Goal: Check status: Check status

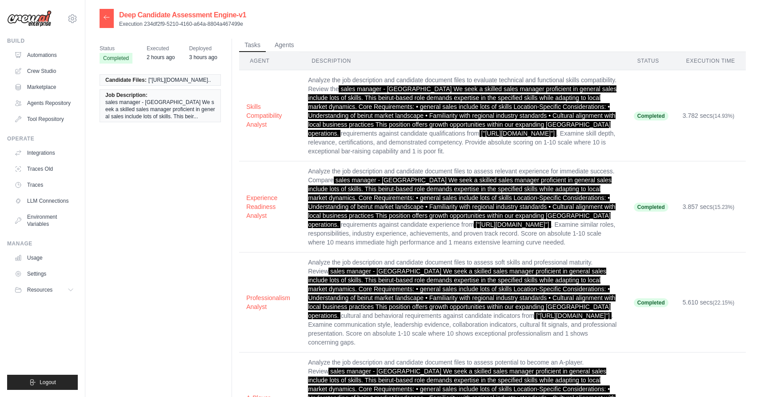
click at [106, 17] on icon at bounding box center [106, 17] width 5 height 4
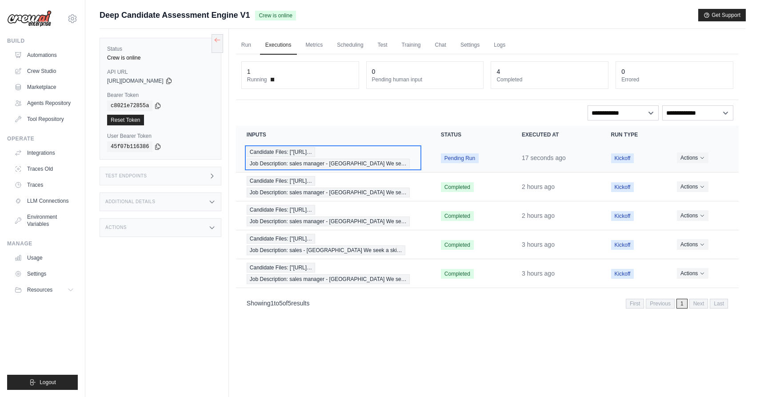
click at [403, 156] on div "Candidate Files: ["https://vmhmbwxvraxpodqmsqq… Job Description: sales manager …" at bounding box center [333, 157] width 173 height 21
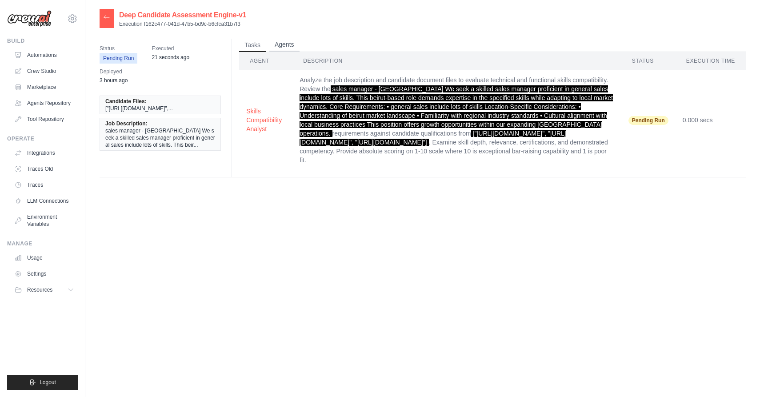
click at [284, 44] on button "Agents" at bounding box center [284, 44] width 30 height 13
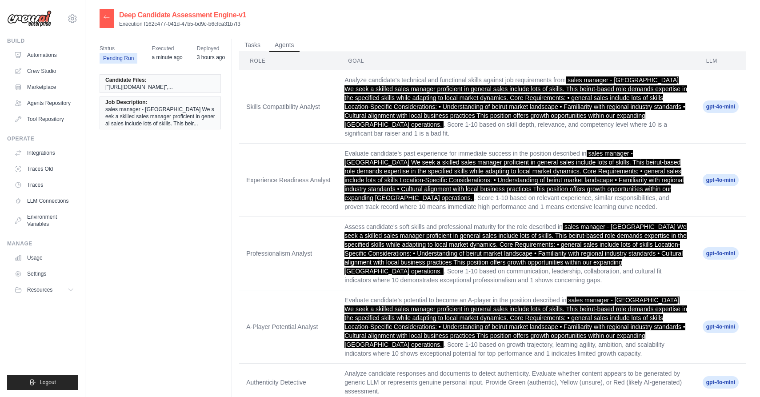
click at [106, 17] on icon at bounding box center [106, 17] width 5 height 4
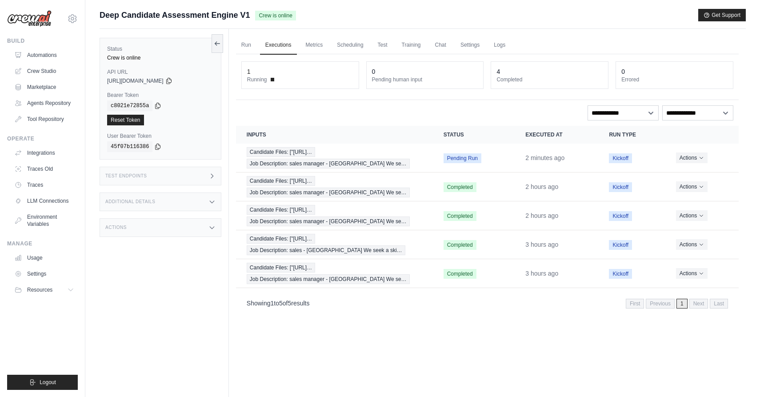
click at [145, 175] on h3 "Test Endpoints" at bounding box center [126, 175] width 42 height 5
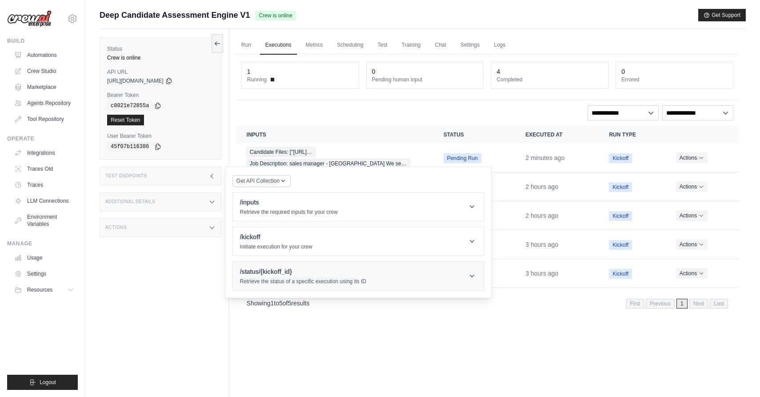
click at [277, 279] on p "Retrieve the status of a specific execution using its ID" at bounding box center [303, 281] width 126 height 7
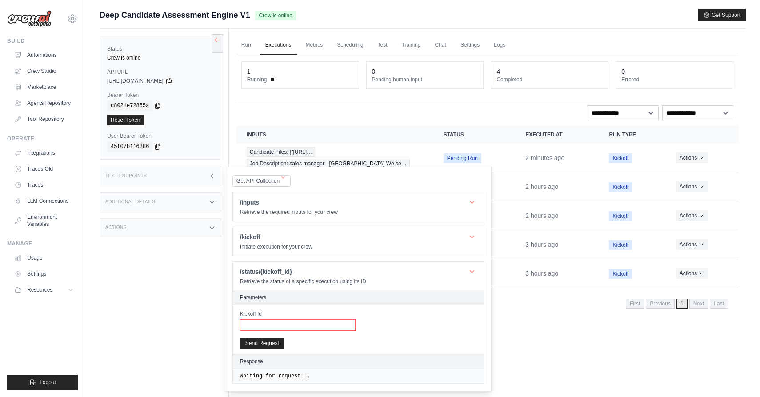
click at [265, 327] on input "Kickoff Id" at bounding box center [297, 325] width 115 height 12
paste input "**********"
click at [263, 347] on button "Send Request" at bounding box center [262, 342] width 44 height 11
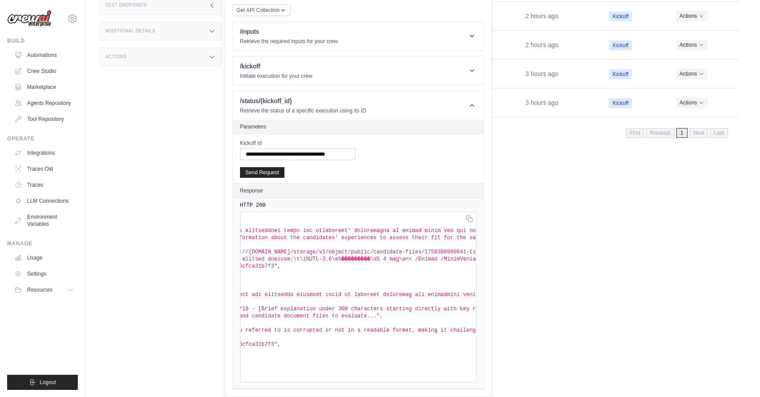
scroll to position [33, 149]
copy code ""output" : "It seems that the document you referred to is corrupted or not in a…"
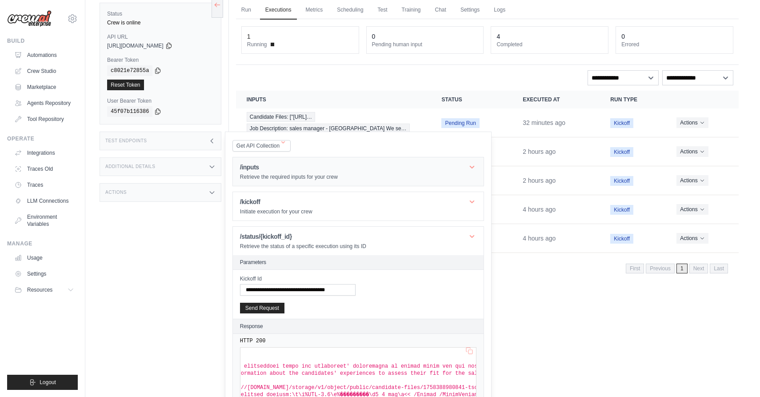
scroll to position [49, 0]
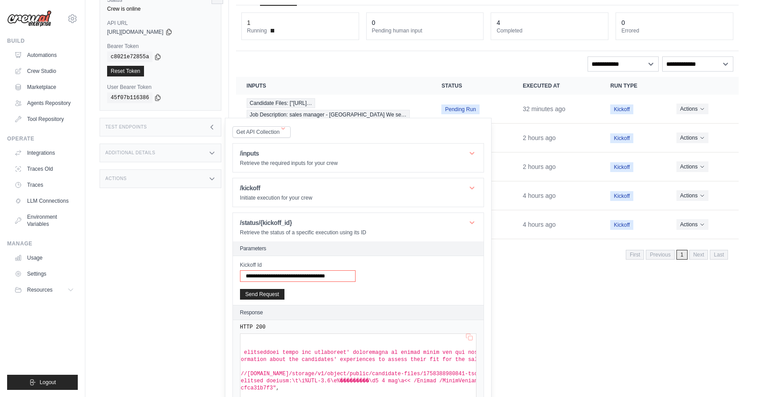
click at [279, 275] on input "**********" at bounding box center [297, 276] width 115 height 12
paste input "text"
type input "**********"
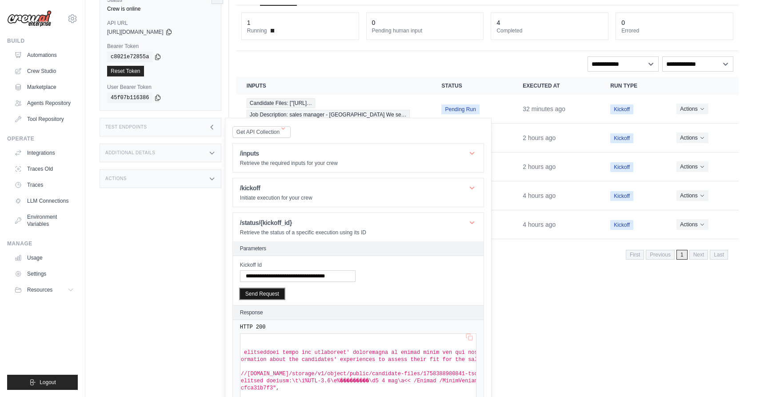
click at [267, 296] on button "Send Request" at bounding box center [262, 293] width 44 height 11
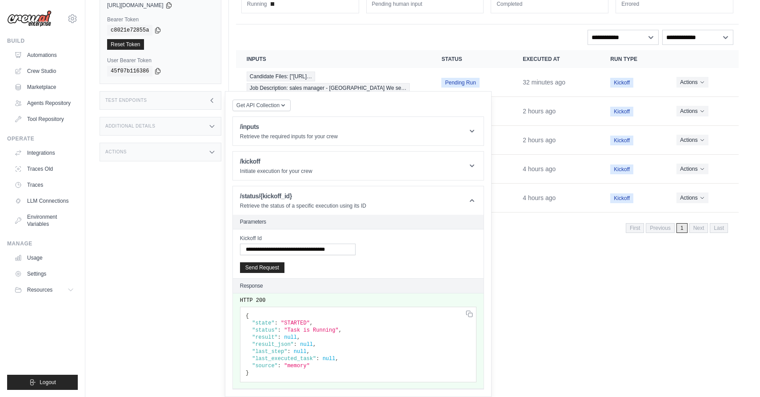
scroll to position [0, 0]
click at [268, 267] on button "Send Request" at bounding box center [262, 267] width 44 height 11
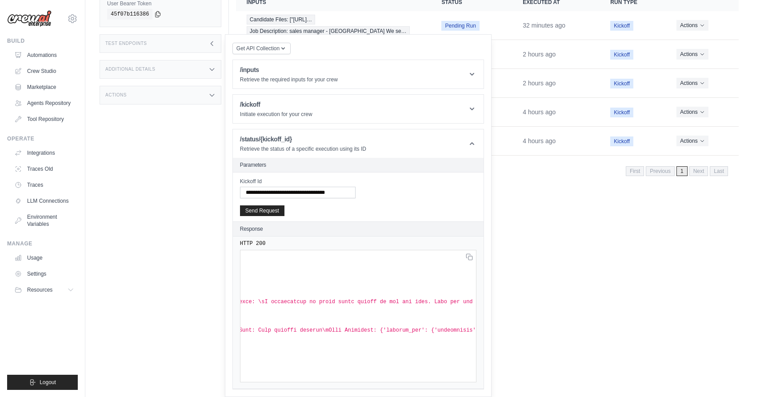
scroll to position [0, 767]
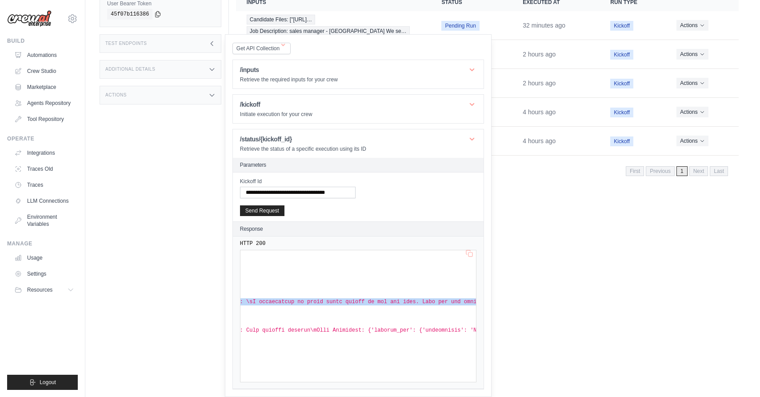
copy code ""prompt" : "```\nThought: I need to analyze the candidate documents to assess t…"
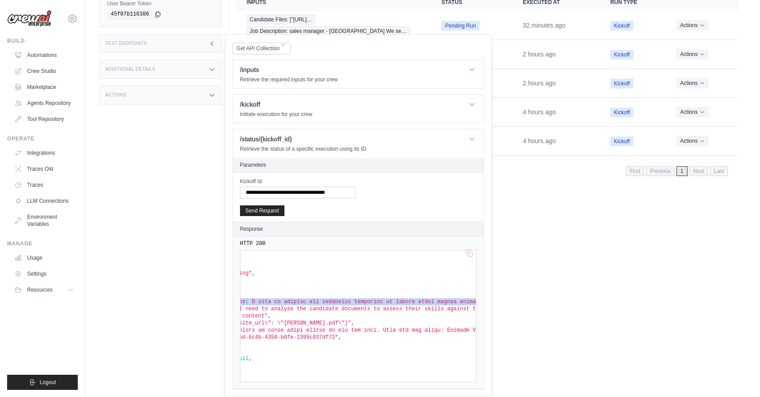
scroll to position [0, 0]
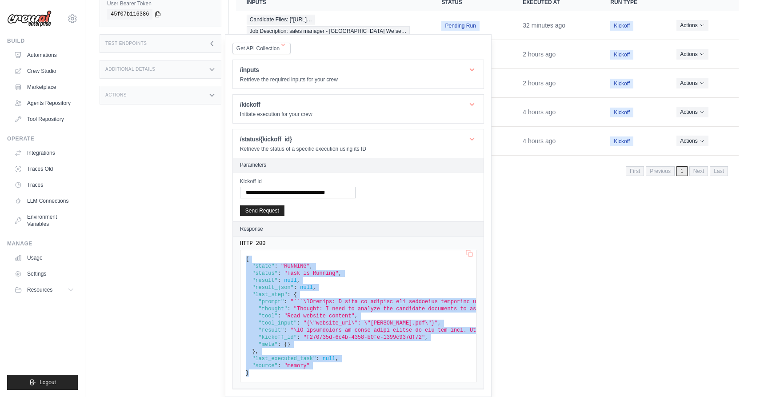
drag, startPoint x: 245, startPoint y: 260, endPoint x: 275, endPoint y: 375, distance: 119.1
click at [275, 375] on pre "{ "state" : "RUNNING" , "status" : "Task is Running" , "result" : null , "resul…" at bounding box center [358, 316] width 236 height 132
copy code "{ "state" : "RUNNING" , "status" : "Task is Running" , "result" : null , "resul…"
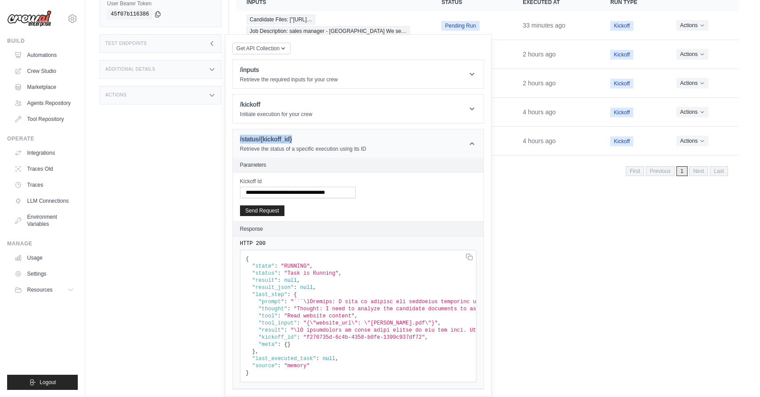
drag, startPoint x: 237, startPoint y: 139, endPoint x: 342, endPoint y: 139, distance: 104.8
click at [342, 139] on header "/status/{kickoff_id} Retrieve the status of a specific execution using its ID" at bounding box center [358, 143] width 251 height 28
copy h1 "/status/{kickoff_id}"
